Goal: Obtain resource: Download file/media

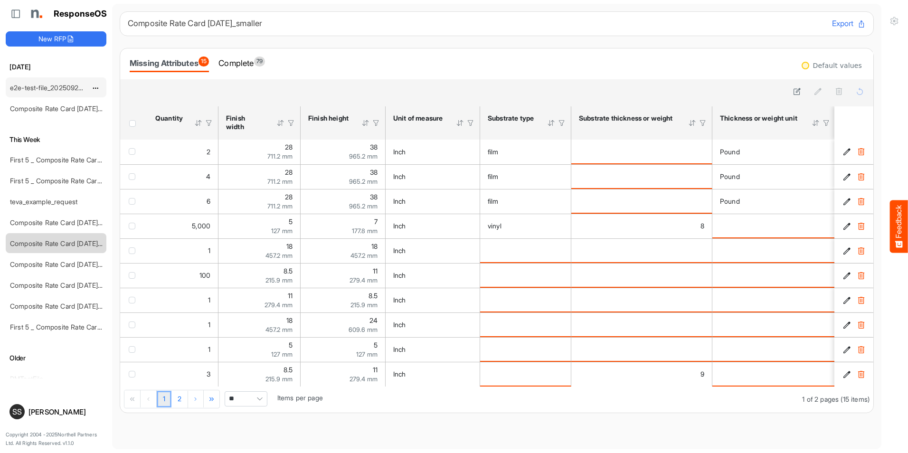
click at [58, 81] on div "e2e-test-file_20250923_150733" at bounding box center [48, 87] width 85 height 19
click at [59, 85] on link "e2e-test-file_20250923_150733" at bounding box center [58, 88] width 96 height 8
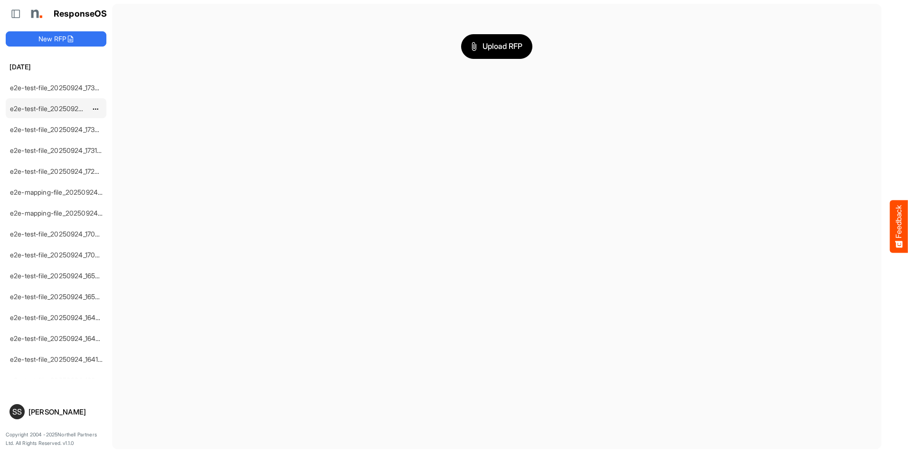
click at [61, 108] on link "e2e-test-file_20250924_173550" at bounding box center [58, 108] width 97 height 8
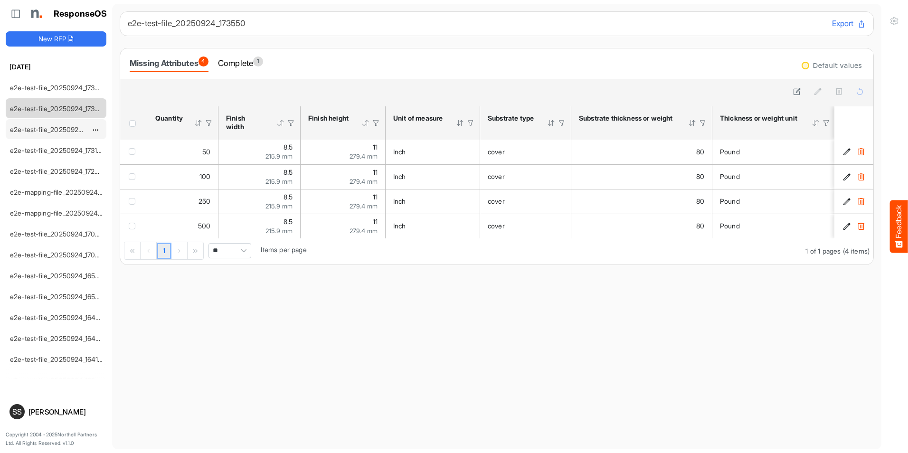
click at [62, 131] on link "e2e-test-file_20250924_173220" at bounding box center [58, 129] width 97 height 8
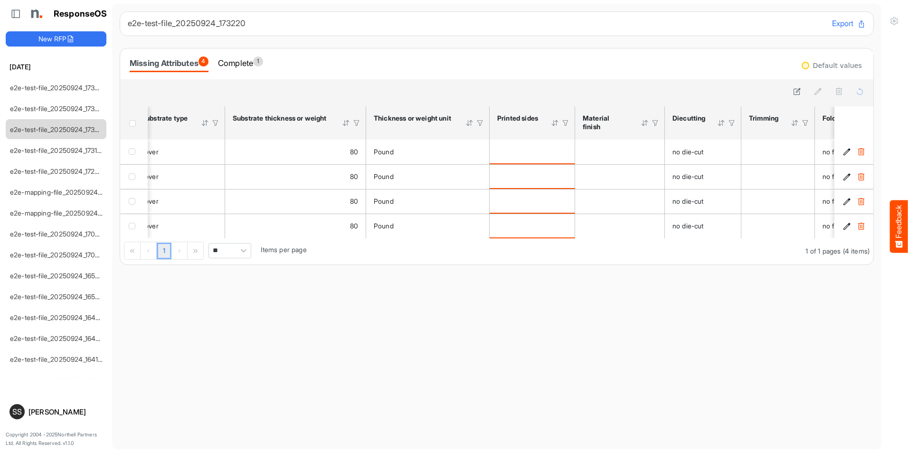
scroll to position [0, 338]
